Goal: Information Seeking & Learning: Learn about a topic

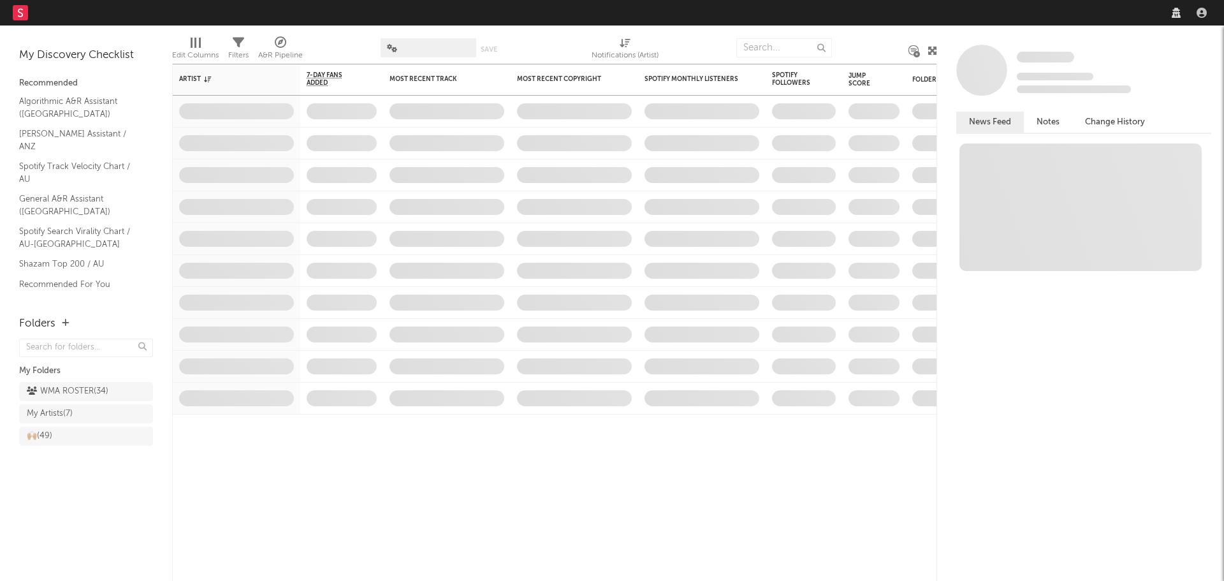
select select "recorded_music"
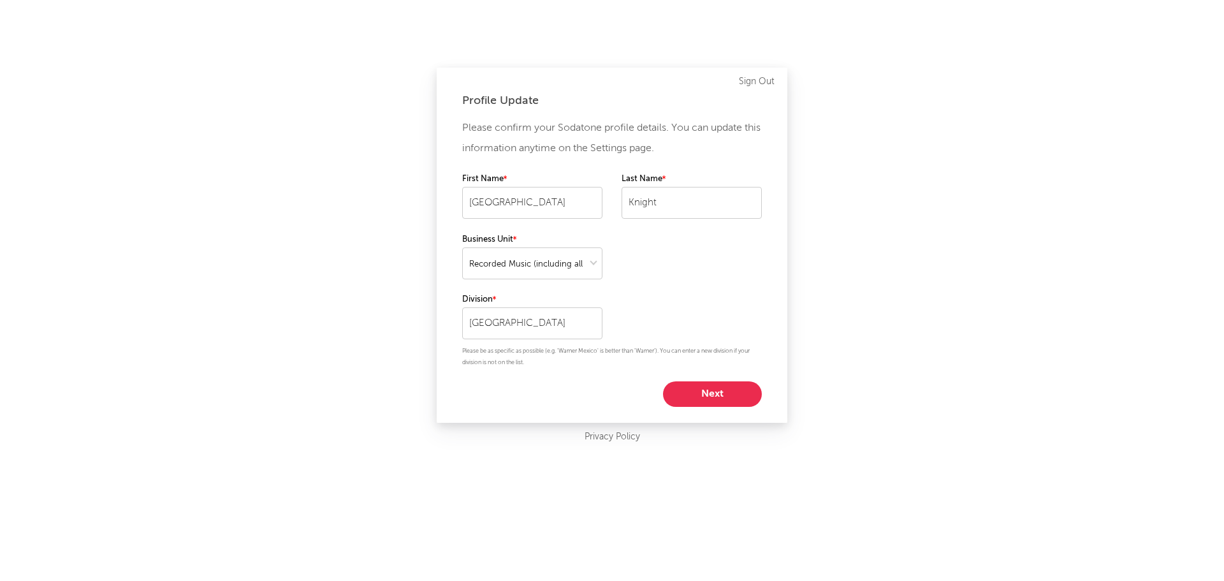
click at [720, 392] on button "Next" at bounding box center [712, 393] width 99 height 25
select select "marketing"
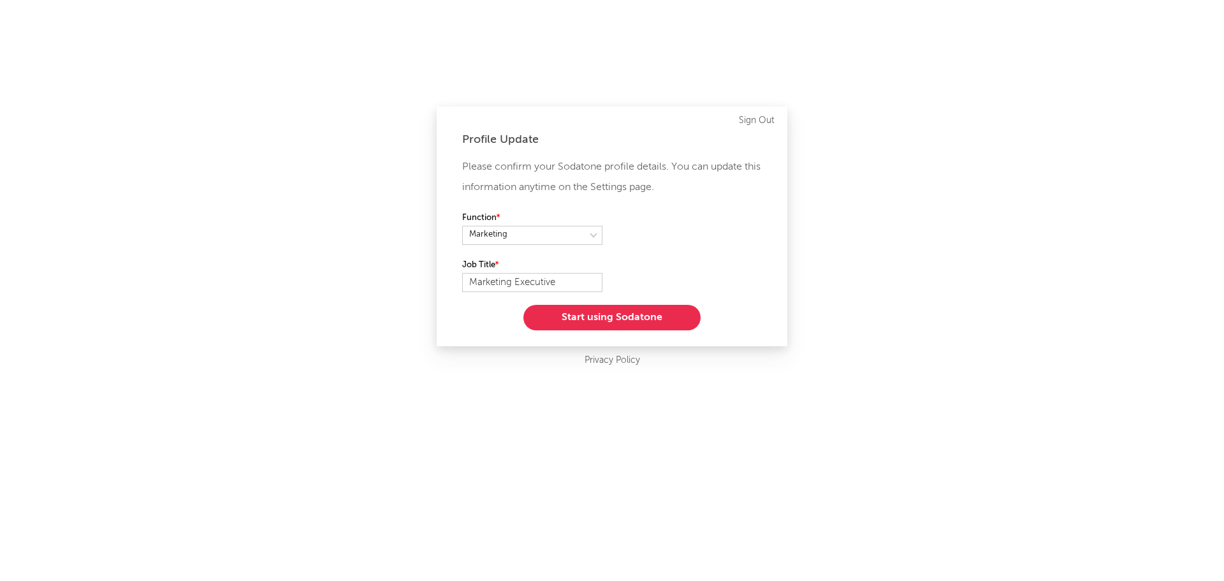
click at [620, 313] on button "Start using Sodatone" at bounding box center [611, 317] width 177 height 25
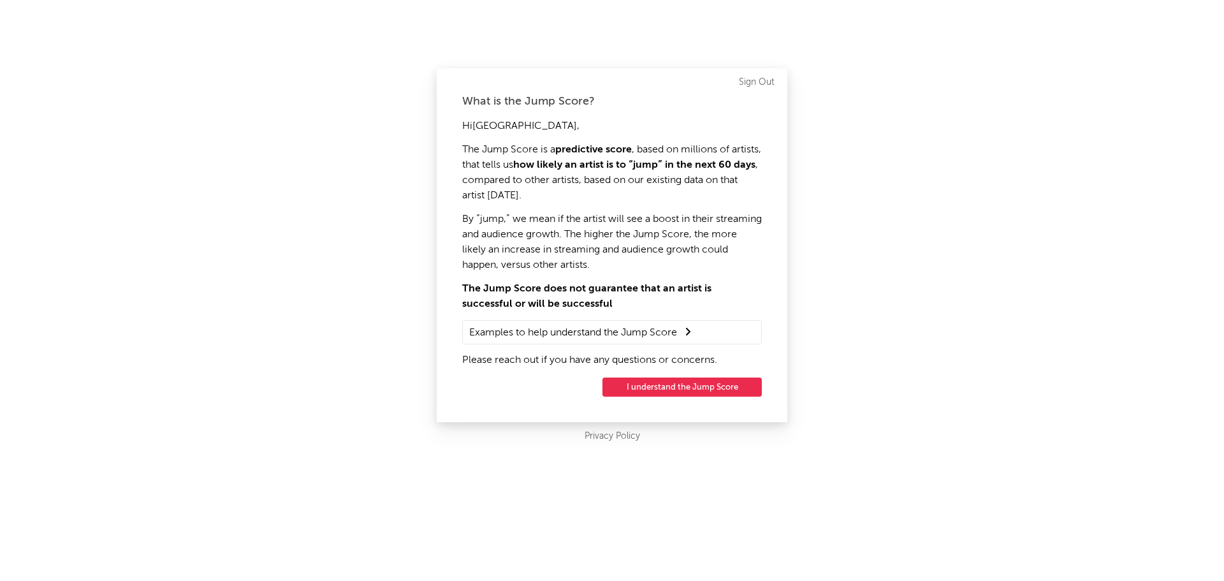
click at [712, 386] on button "I understand the Jump Score" at bounding box center [681, 386] width 159 height 19
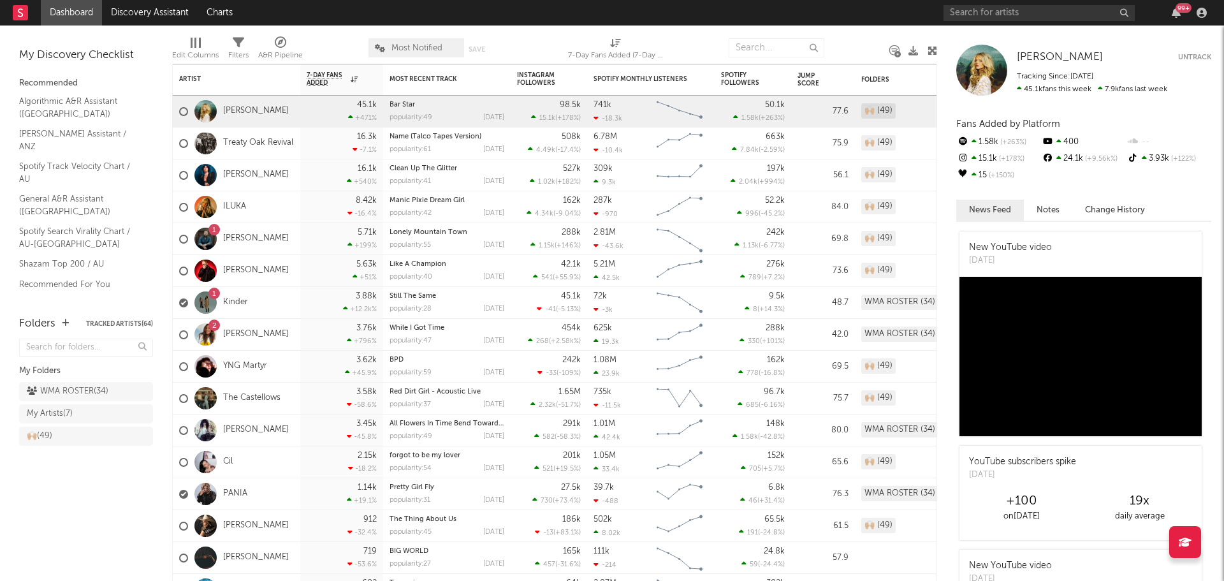
click at [53, 390] on div "WMA ROSTER ( 34 )" at bounding box center [68, 391] width 82 height 15
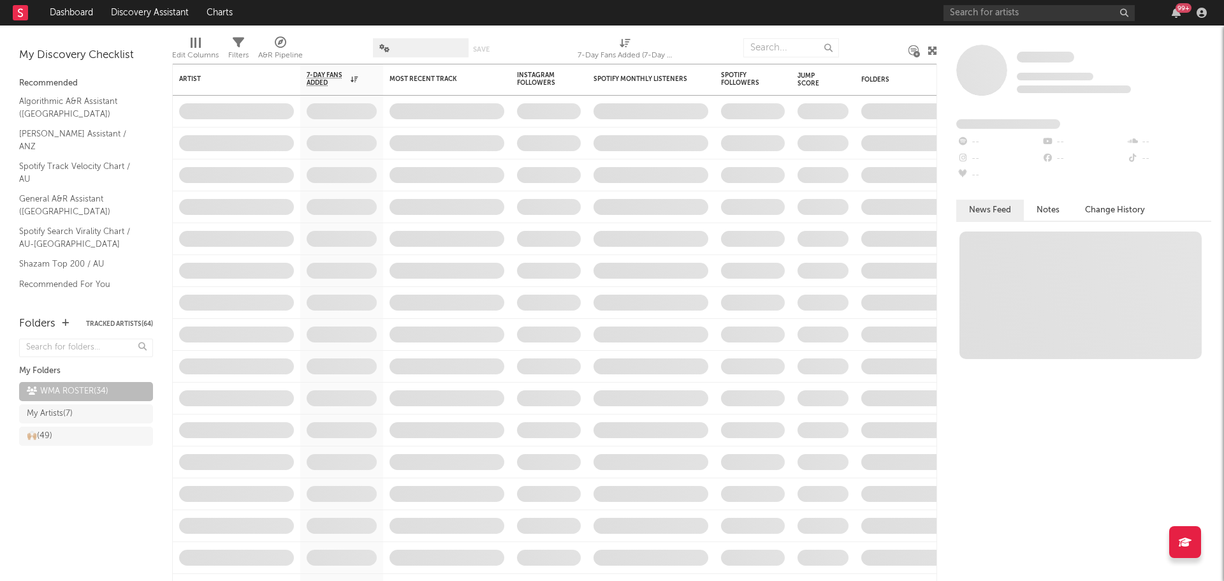
click at [430, 50] on span at bounding box center [421, 47] width 96 height 19
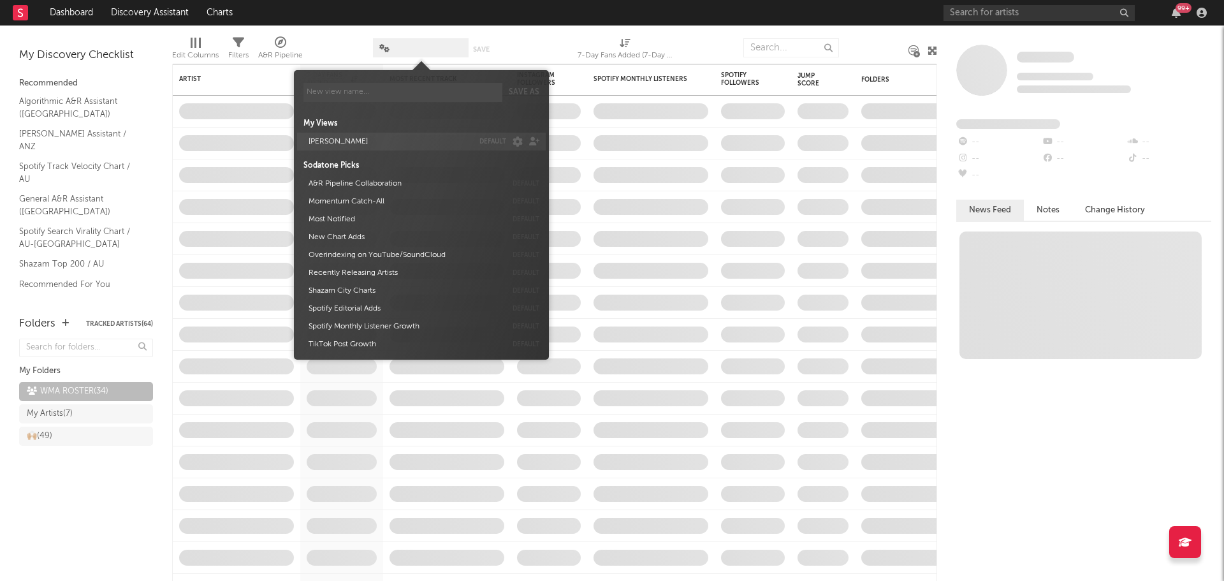
click at [380, 138] on button "[PERSON_NAME]" at bounding box center [388, 142] width 169 height 18
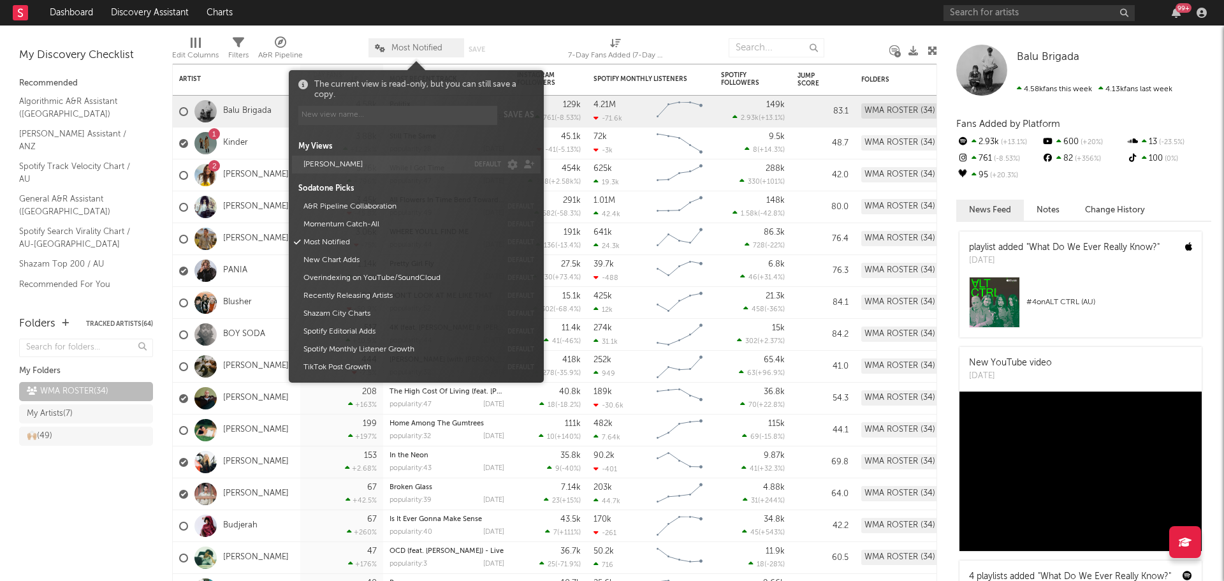
click at [330, 166] on button "[PERSON_NAME]" at bounding box center [383, 165] width 169 height 18
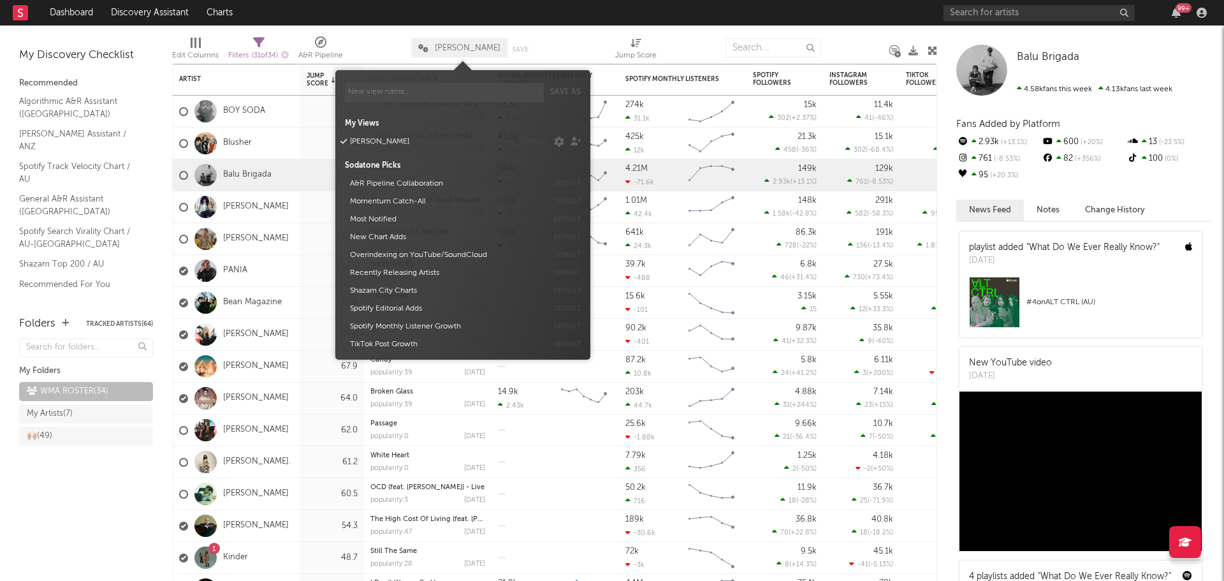
click at [378, 48] on div at bounding box center [377, 48] width 50 height 32
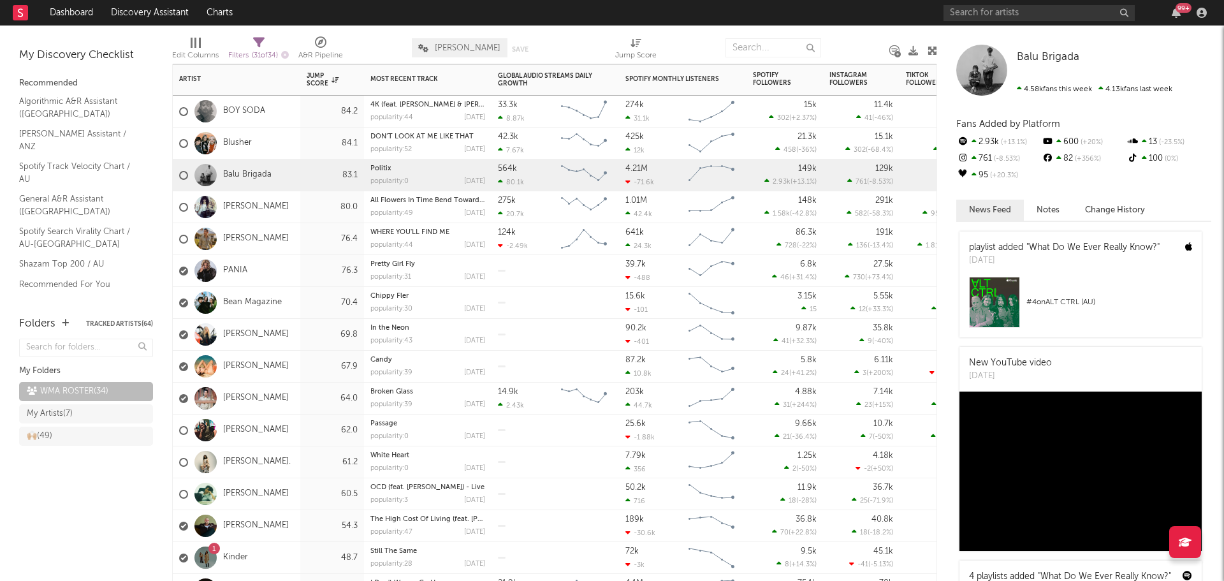
click at [259, 270] on div "PANIA" at bounding box center [236, 271] width 127 height 32
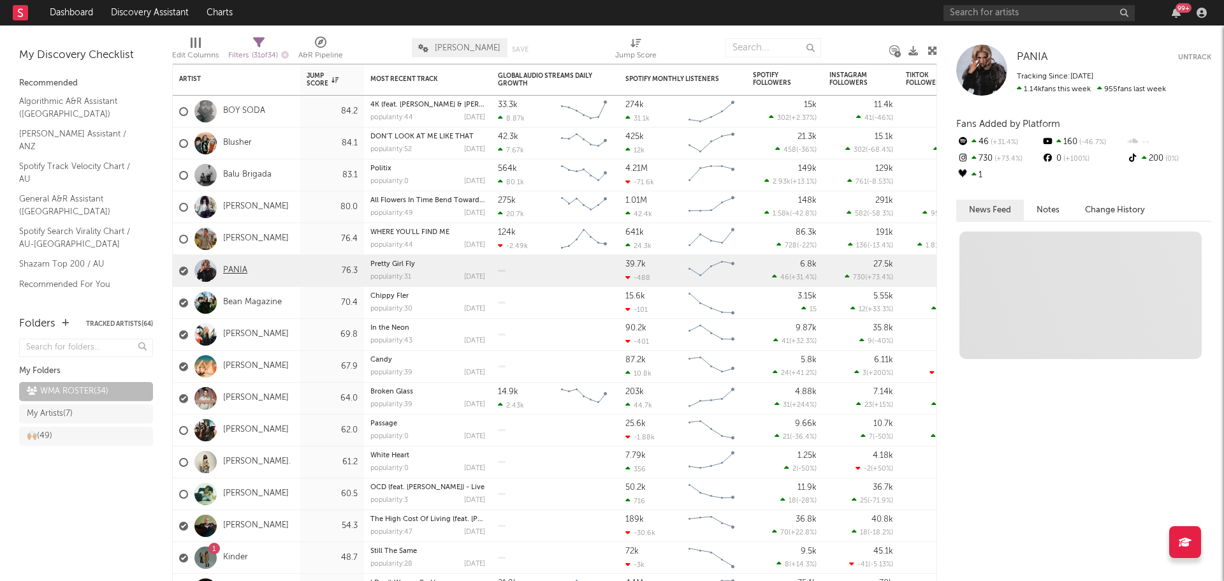
click at [227, 273] on link "PANIA" at bounding box center [235, 270] width 24 height 11
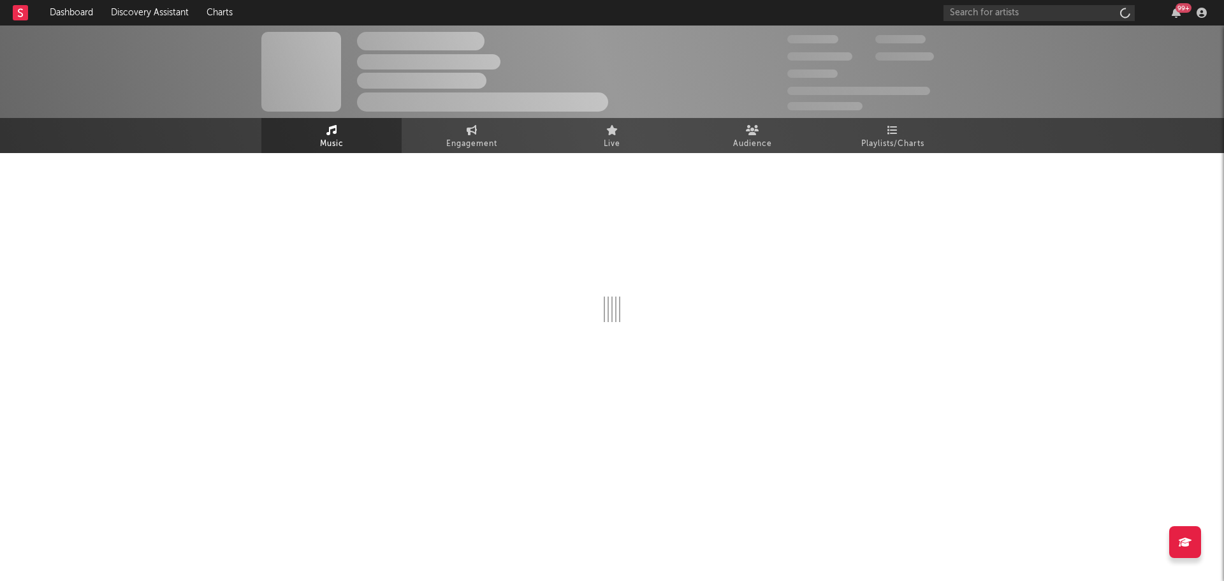
click at [512, 159] on div at bounding box center [611, 279] width 701 height 252
click at [491, 136] on span "Engagement" at bounding box center [471, 143] width 51 height 15
select select "1w"
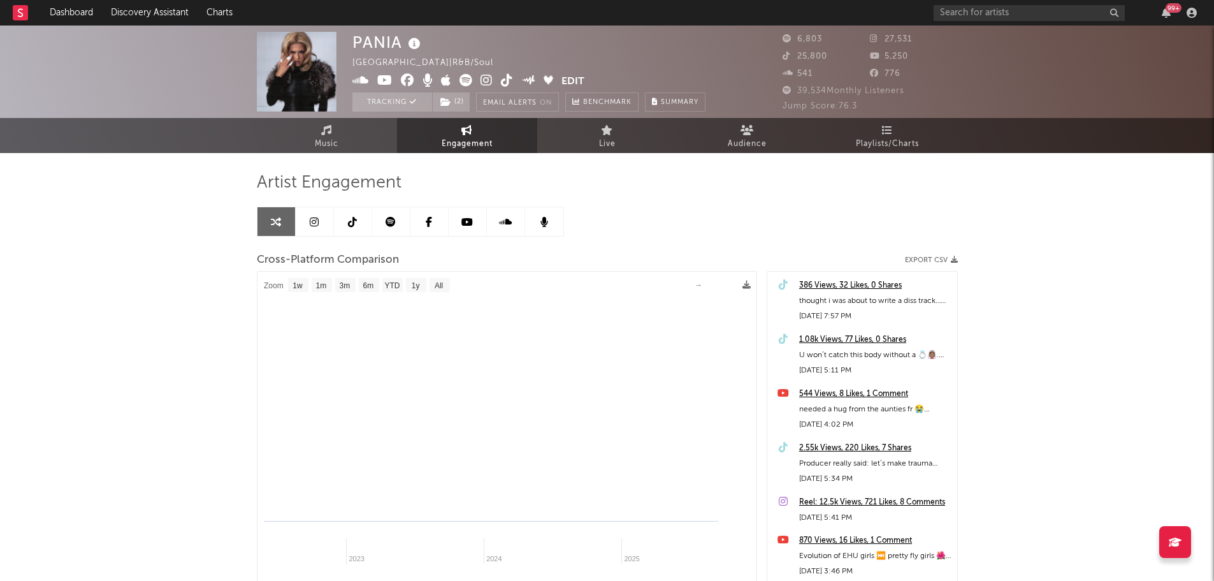
select select "1m"
